Goal: Navigation & Orientation: Find specific page/section

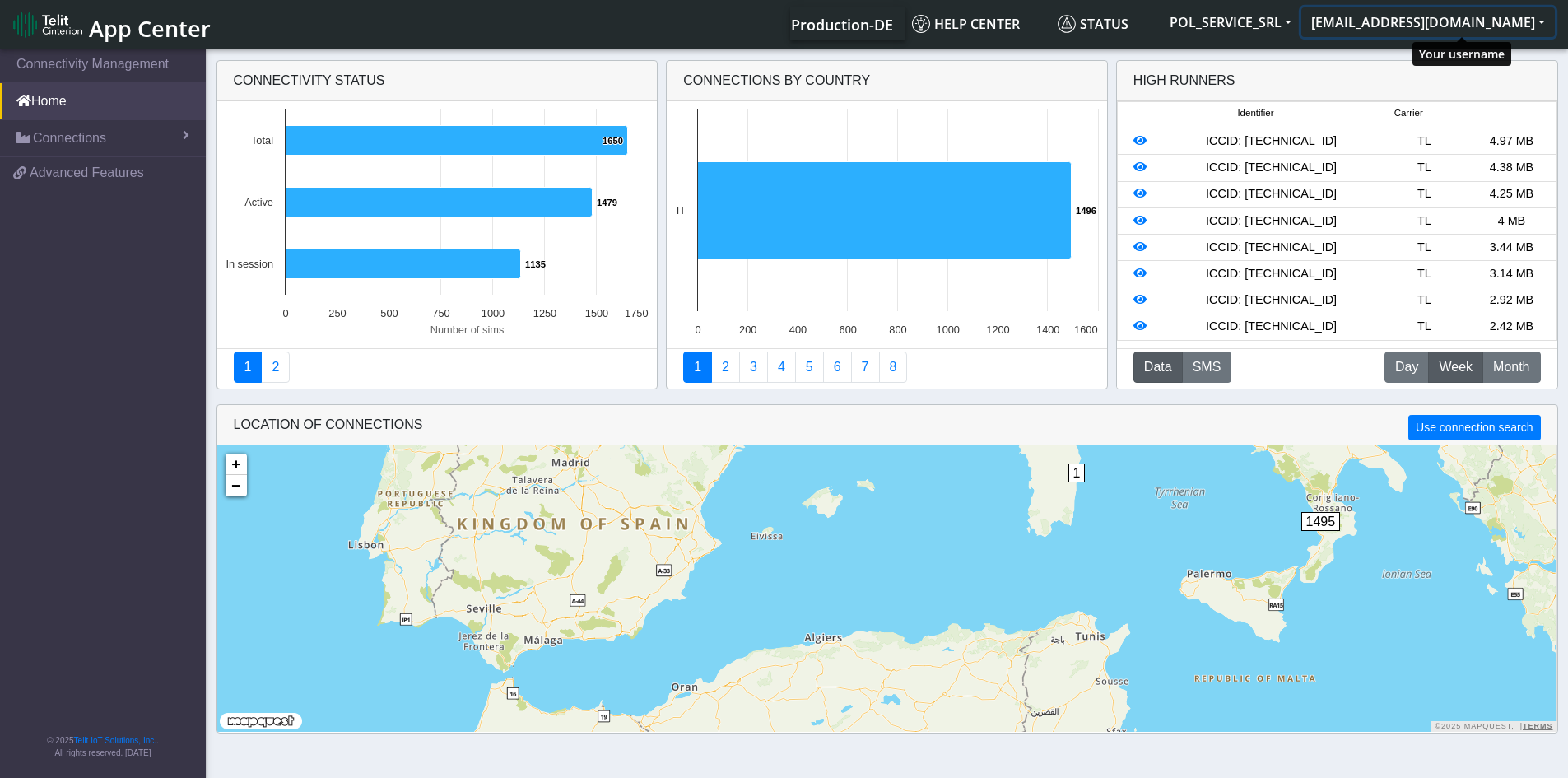
click at [1412, 28] on button "[EMAIL_ADDRESS][DOMAIN_NAME]" at bounding box center [1428, 22] width 253 height 30
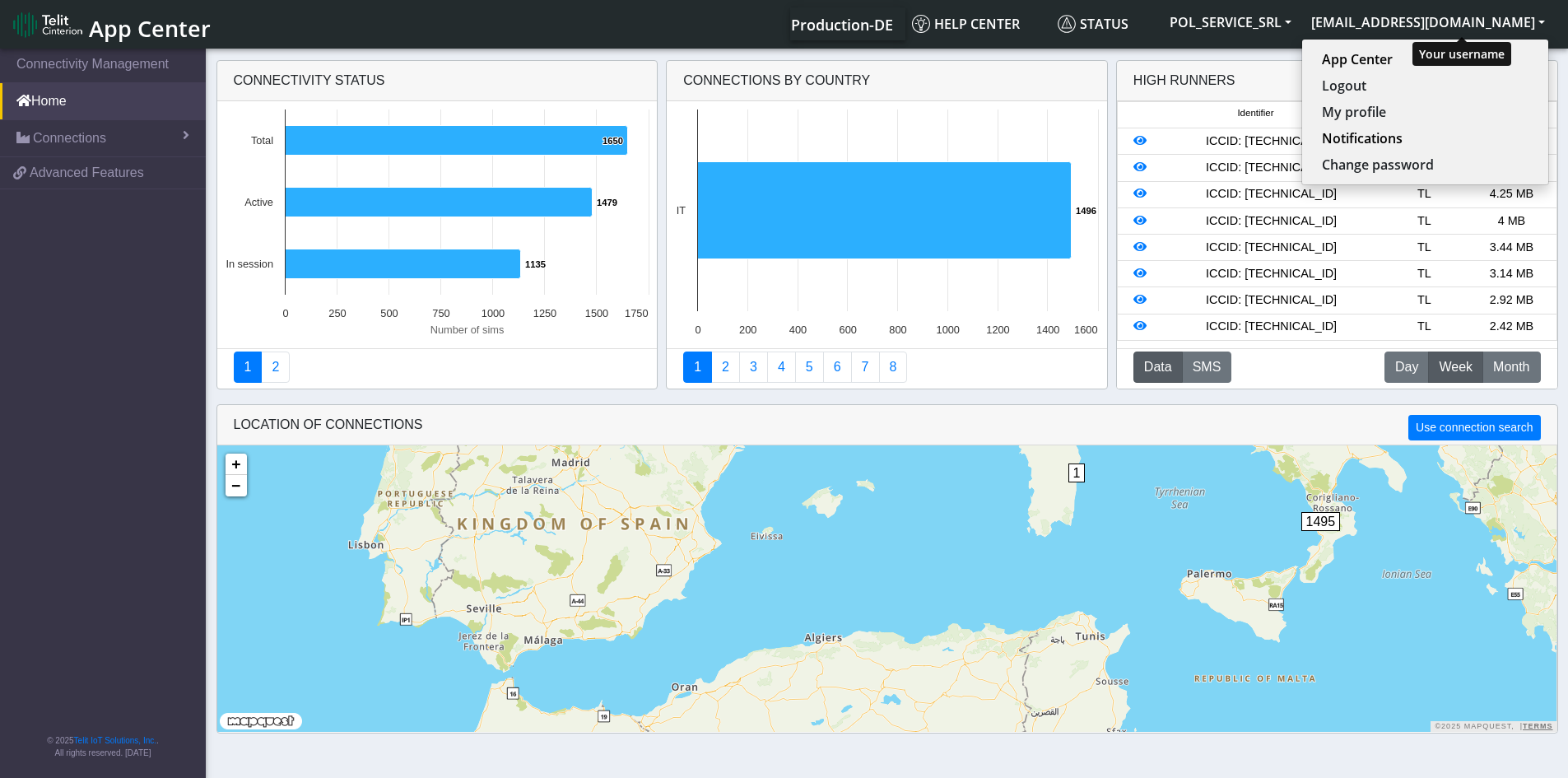
click at [1412, 28] on button "[EMAIL_ADDRESS][DOMAIN_NAME]" at bounding box center [1428, 22] width 253 height 30
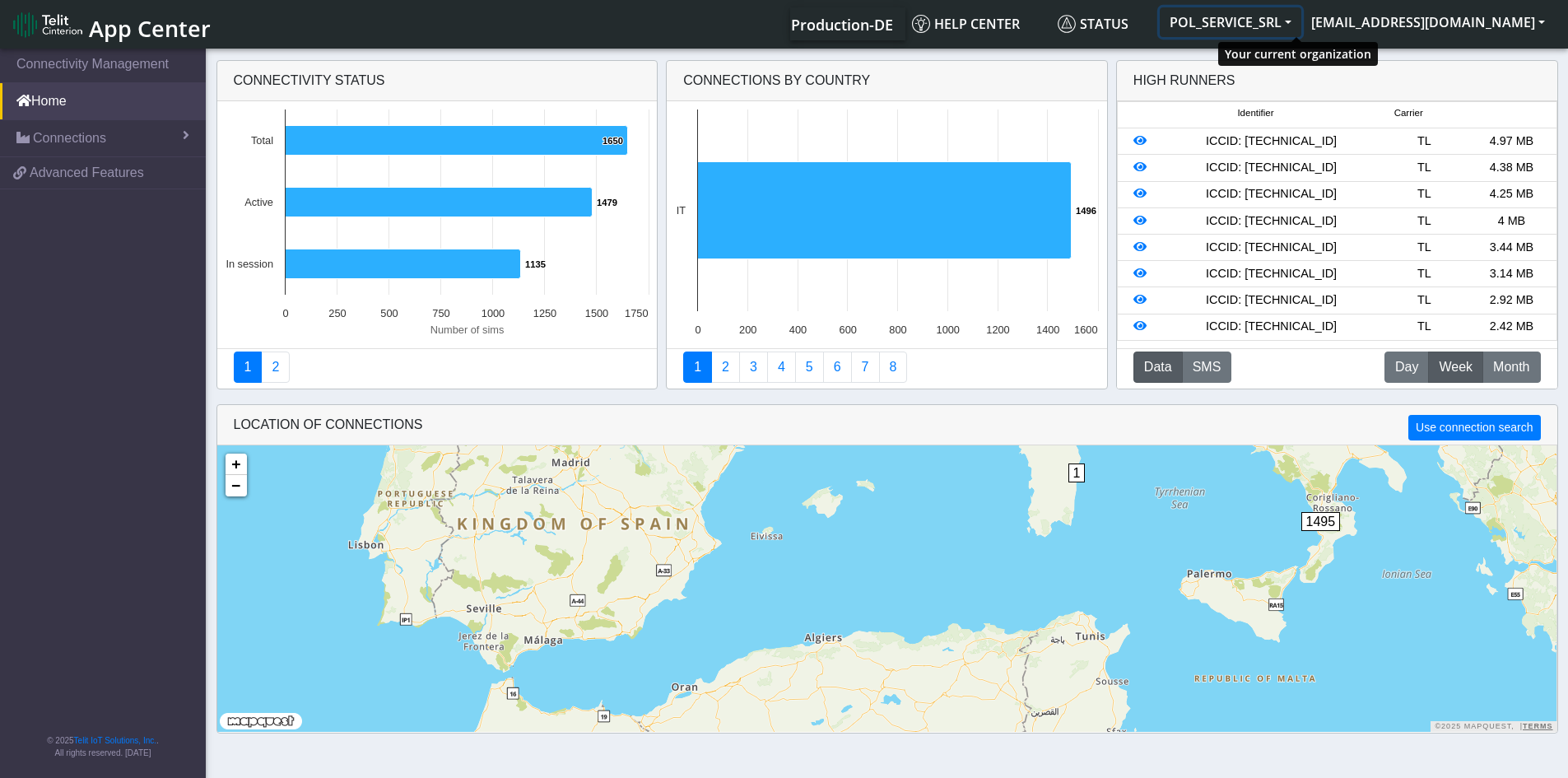
click at [1301, 18] on button "POL_SERVICE_SRL" at bounding box center [1230, 22] width 142 height 30
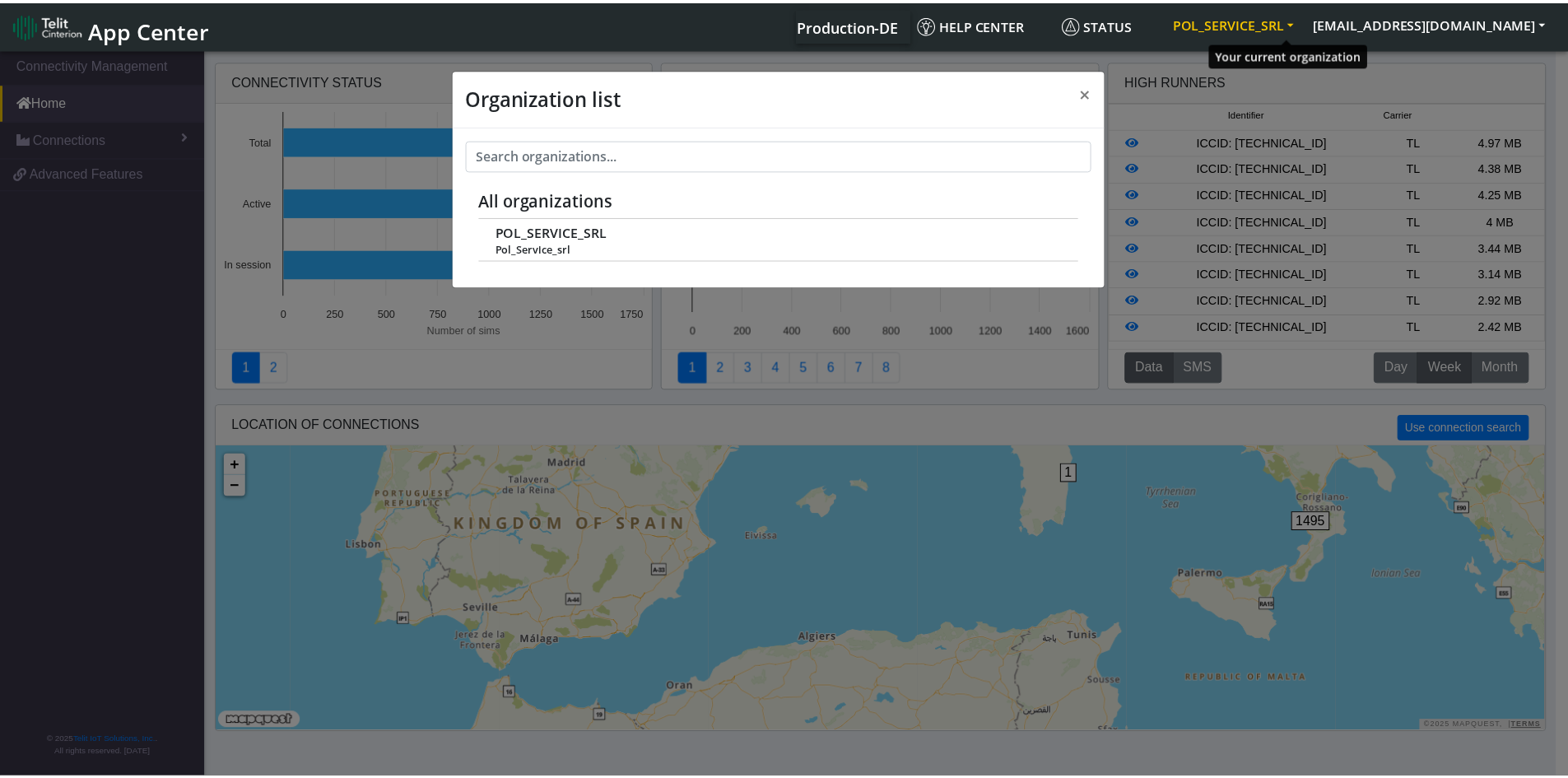
scroll to position [6, 0]
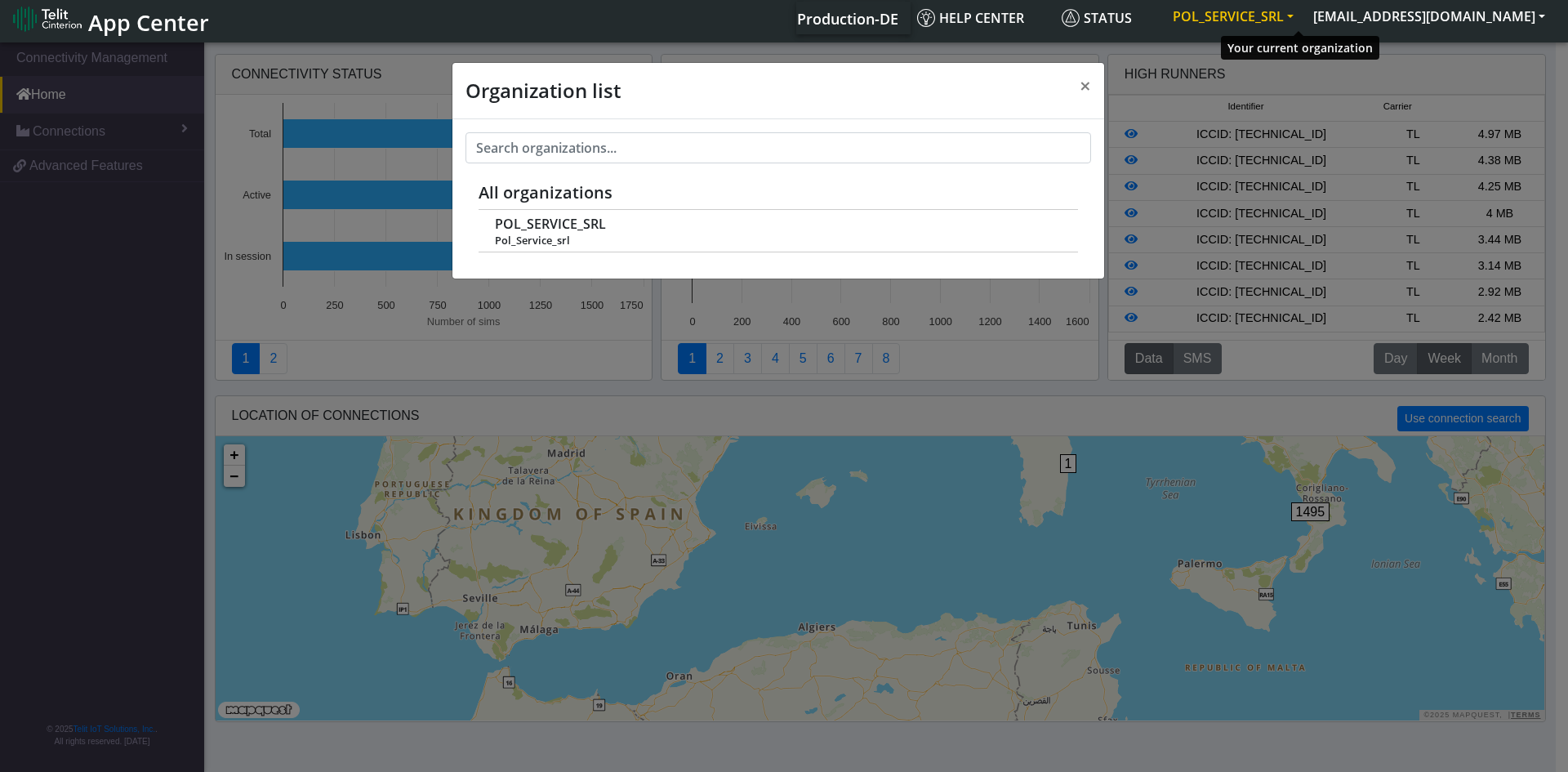
click at [1304, 18] on button "POL_SERVICE_SRL" at bounding box center [1233, 16] width 141 height 29
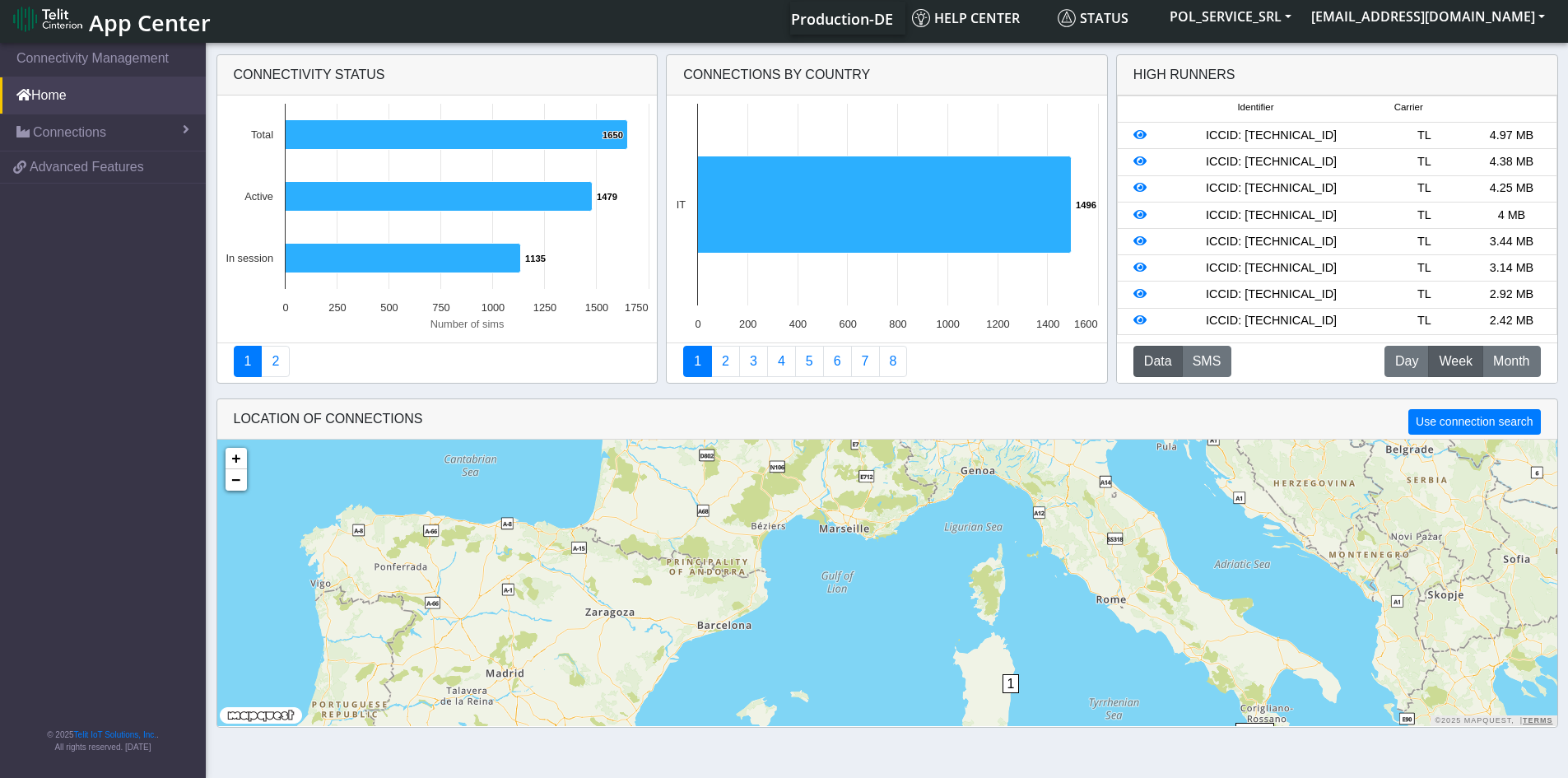
drag, startPoint x: 1158, startPoint y: 470, endPoint x: 1091, endPoint y: 688, distance: 228.1
click at [1091, 688] on div "1 1495 + − ©2025 MapQuest, | Terms" at bounding box center [886, 583] width 1340 height 287
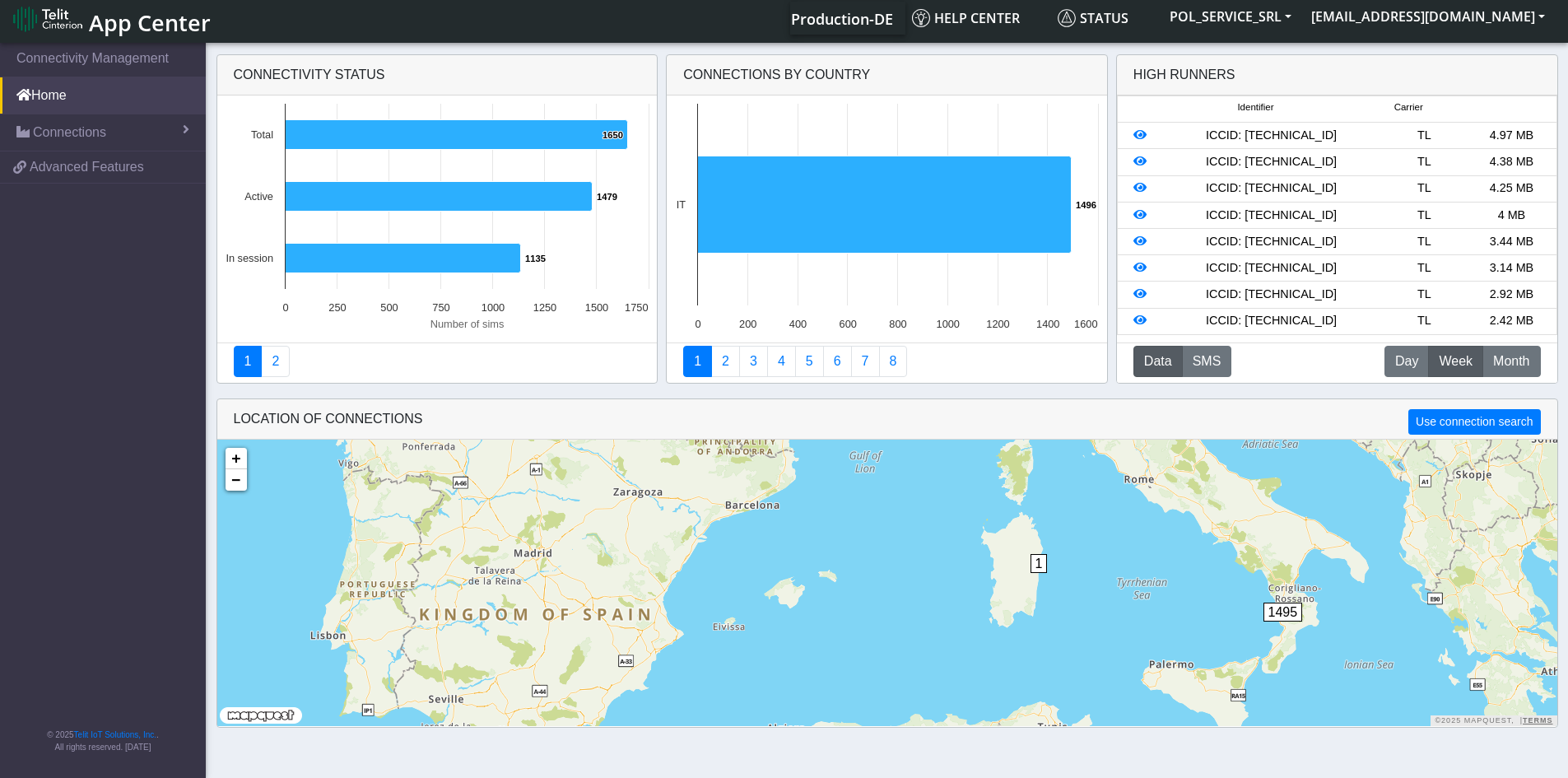
drag, startPoint x: 1021, startPoint y: 576, endPoint x: 1055, endPoint y: 469, distance: 112.3
click at [1055, 469] on div "1 1495 + − ©2025 MapQuest, | Terms" at bounding box center [886, 583] width 1340 height 287
click at [1038, 569] on span "1" at bounding box center [1039, 564] width 17 height 19
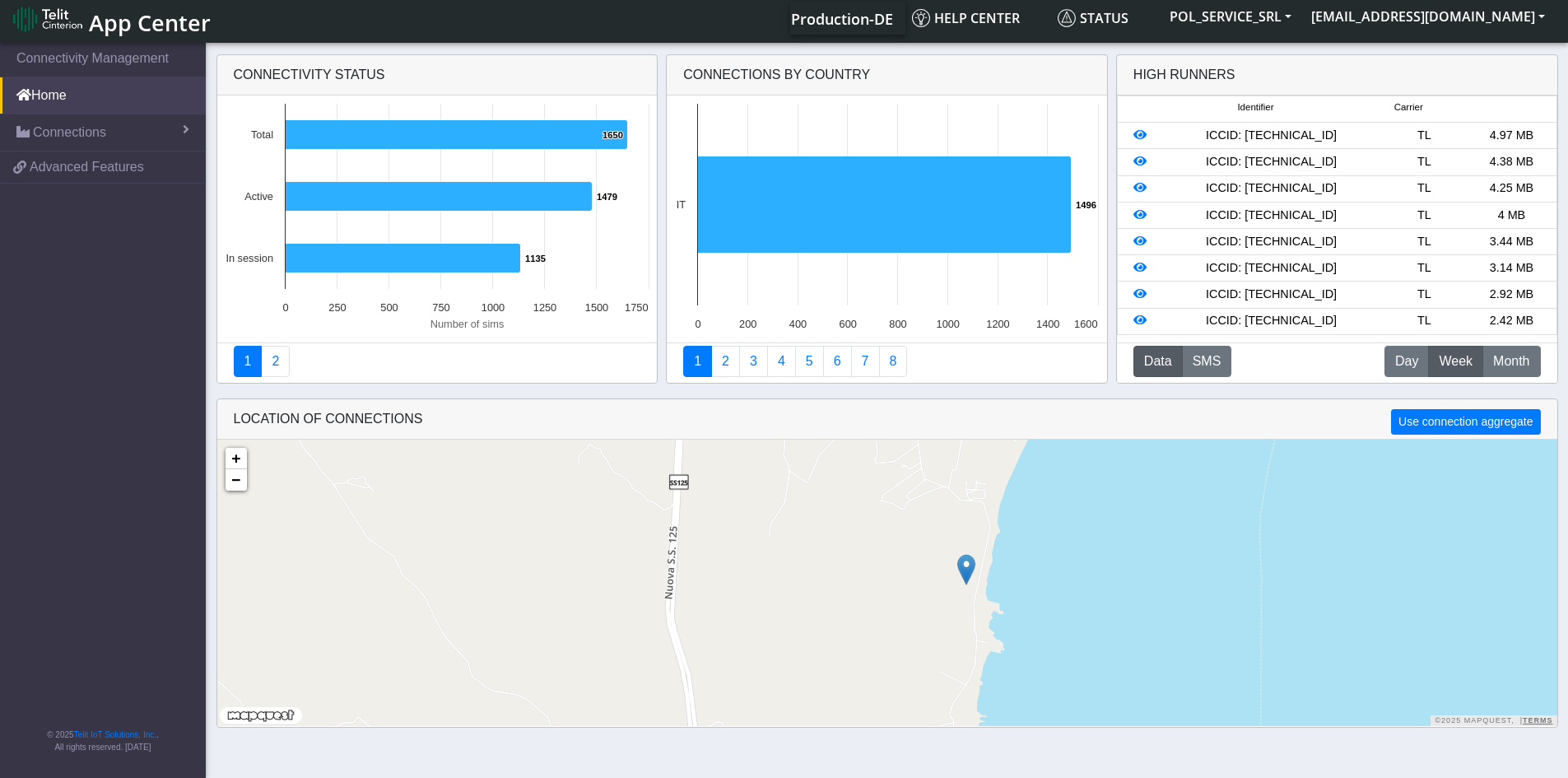
click at [972, 569] on img at bounding box center [965, 569] width 18 height 31
click at [955, 550] on link "Click here" at bounding box center [942, 552] width 44 height 11
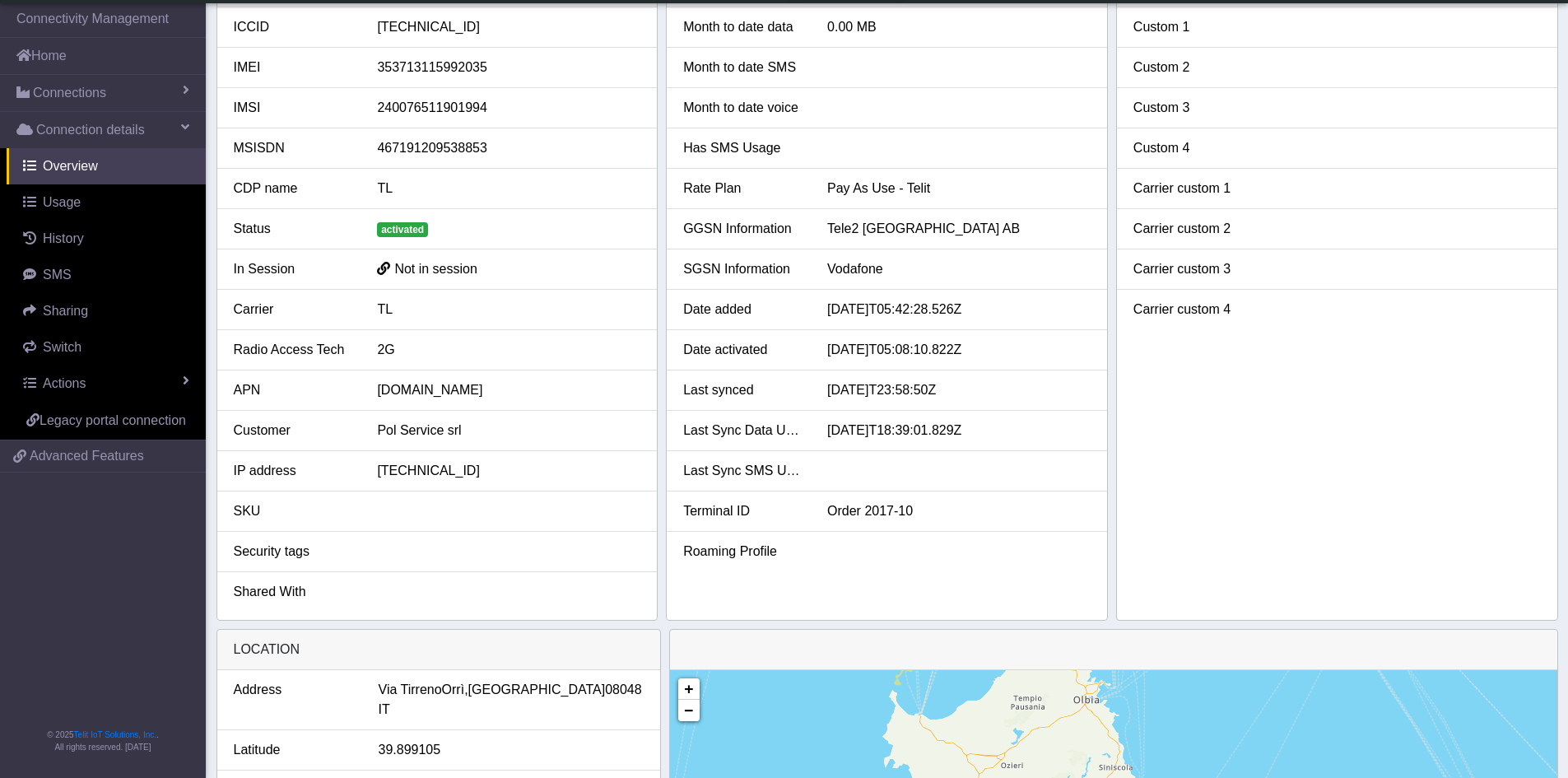
scroll to position [82, 0]
